Goal: Task Accomplishment & Management: Use online tool/utility

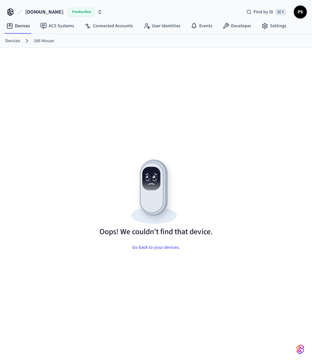
click at [183, 111] on div "Oops! We couldn't find that device. Go back to your devices." at bounding box center [156, 213] width 286 height 299
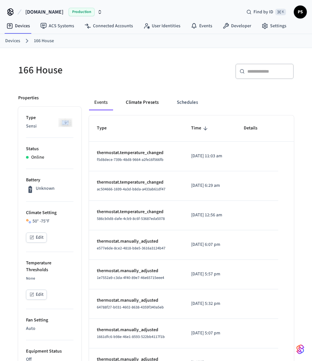
click at [134, 98] on button "Climate Presets" at bounding box center [141, 103] width 43 height 16
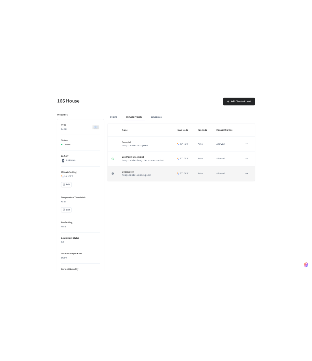
scroll to position [48, 0]
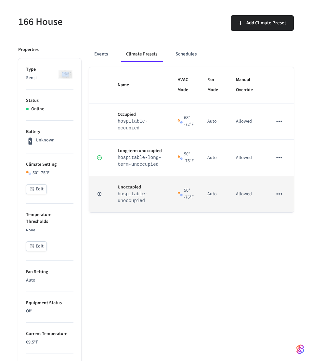
click at [280, 192] on icon "sticky table" at bounding box center [279, 194] width 8 height 8
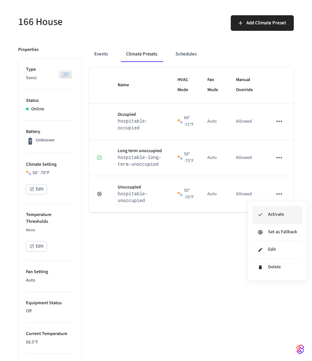
click at [279, 217] on li "Activate" at bounding box center [277, 215] width 50 height 18
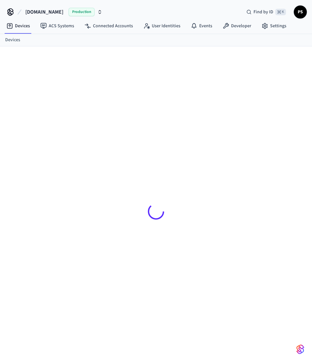
scroll to position [48, 0]
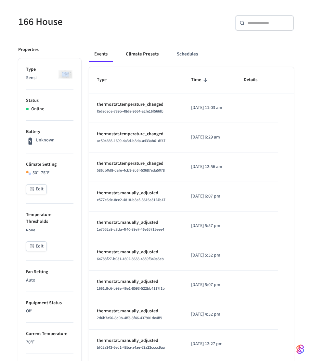
click at [144, 57] on button "Climate Presets" at bounding box center [141, 54] width 43 height 16
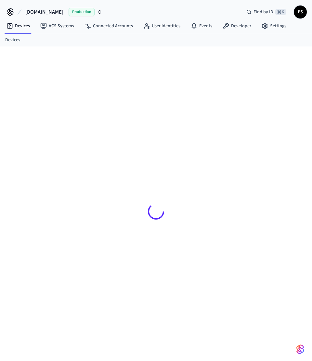
scroll to position [48, 0]
